Goal: Task Accomplishment & Management: Use online tool/utility

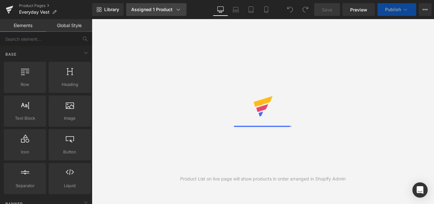
click at [180, 9] on icon at bounding box center [178, 9] width 6 height 6
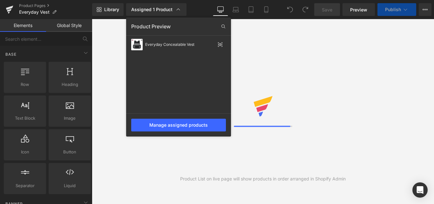
click at [181, 16] on div "Library Assigned 1 Product Product Preview Everyday Concealable Vest Manage ass…" at bounding box center [263, 9] width 342 height 19
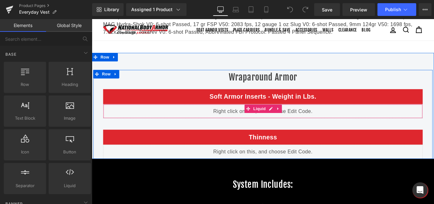
scroll to position [1100, 0]
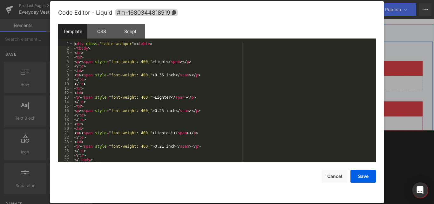
click at [288, 136] on div "Liquid" at bounding box center [283, 136] width 359 height 16
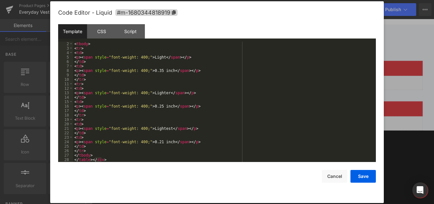
scroll to position [4, 0]
click at [335, 177] on button "Cancel" at bounding box center [334, 176] width 25 height 13
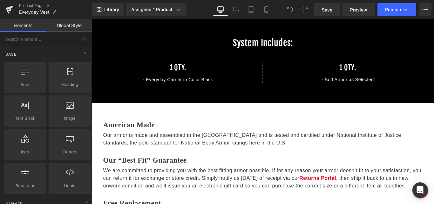
scroll to position [1036, 0]
